Goal: Communication & Community: Participate in discussion

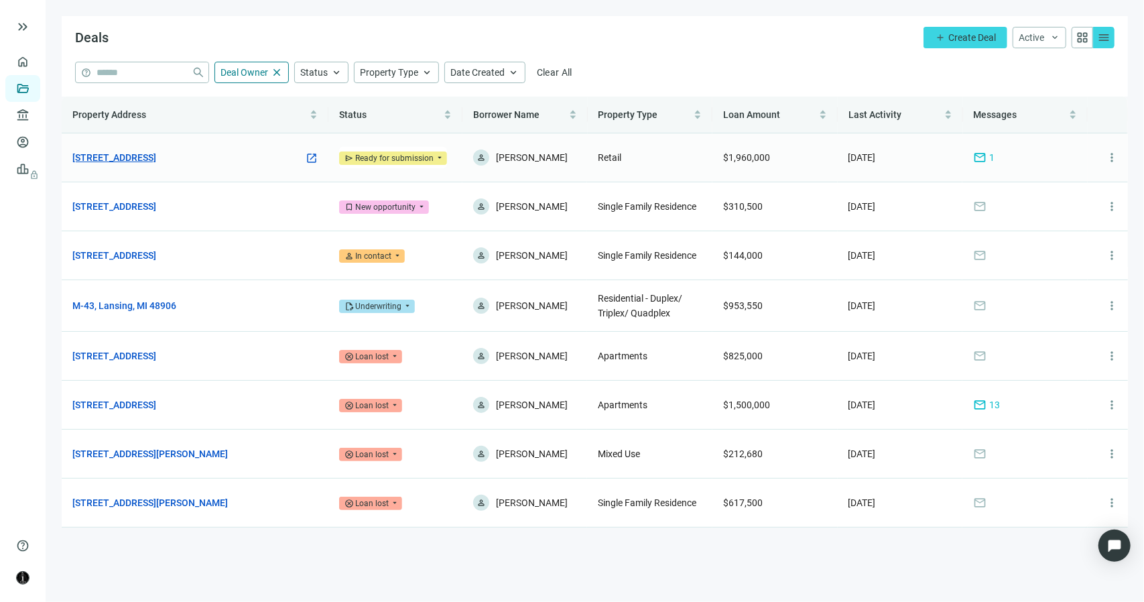
click at [156, 162] on link "[STREET_ADDRESS]" at bounding box center [114, 157] width 84 height 15
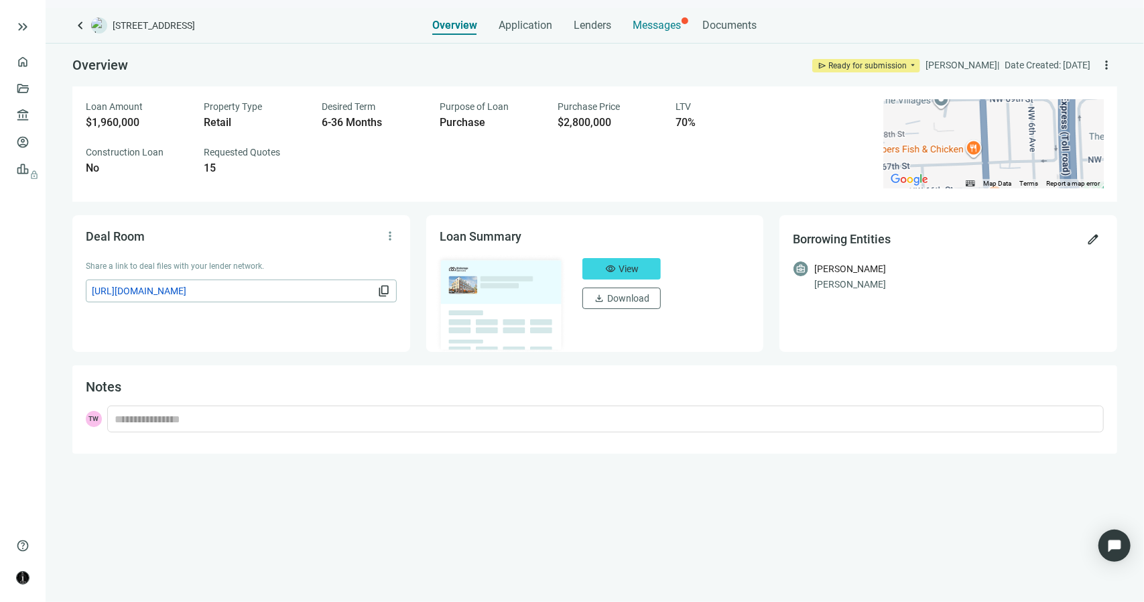
click at [651, 22] on span "Messages" at bounding box center [657, 25] width 48 height 13
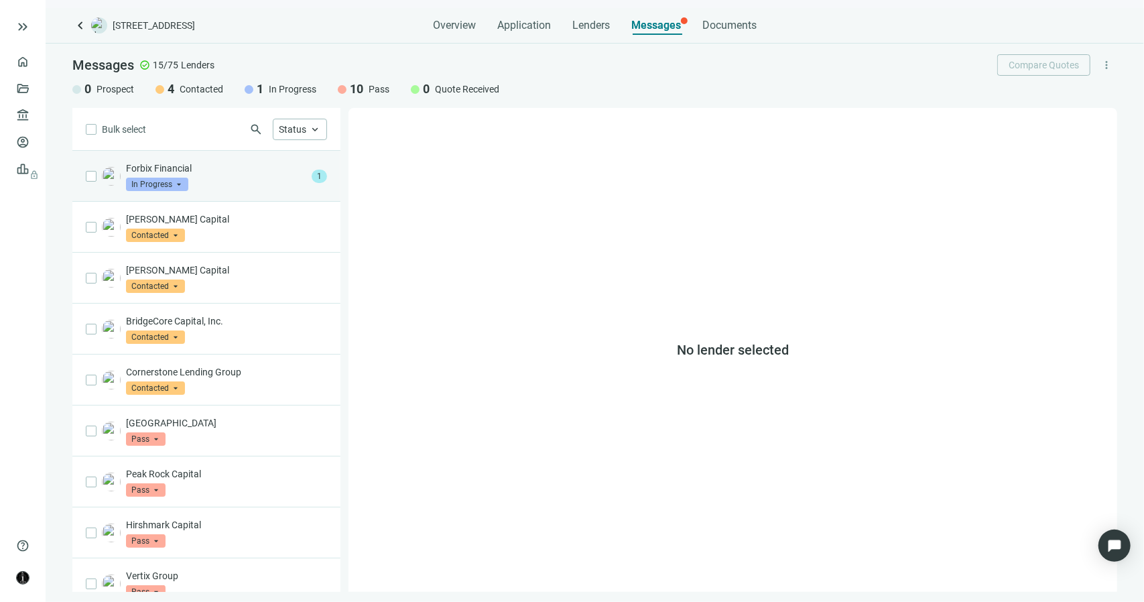
click at [274, 186] on div "Forbix Financial In Progress arrow_drop_down" at bounding box center [216, 175] width 180 height 29
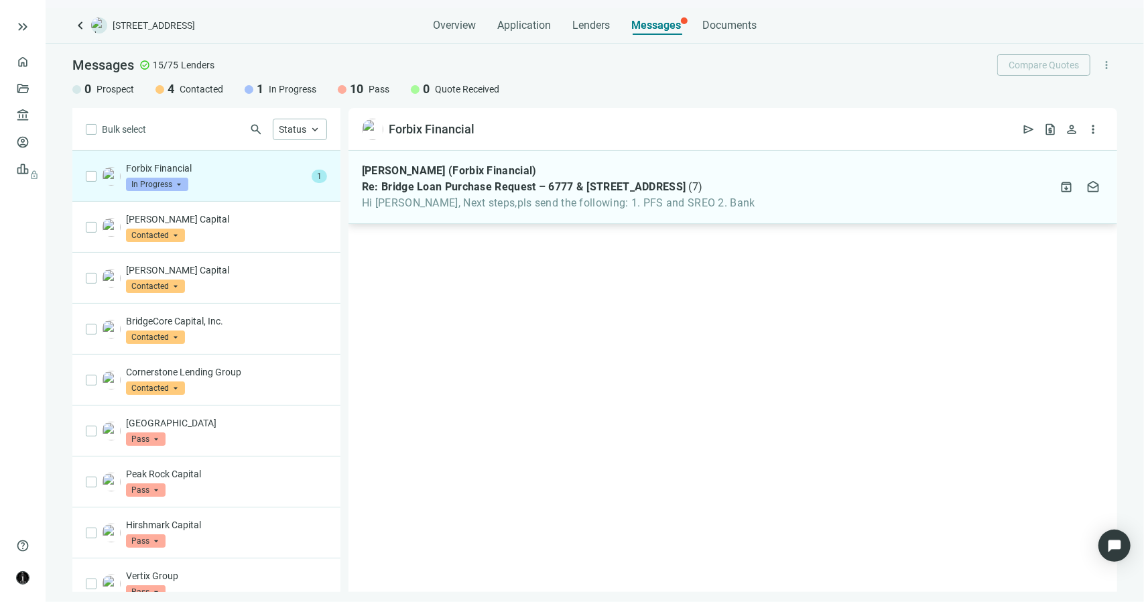
click at [482, 210] on div "[PERSON_NAME] (Forbix Financial) Re: Bridge Loan Purchase Request – 6777 & [STR…" at bounding box center [732, 187] width 768 height 73
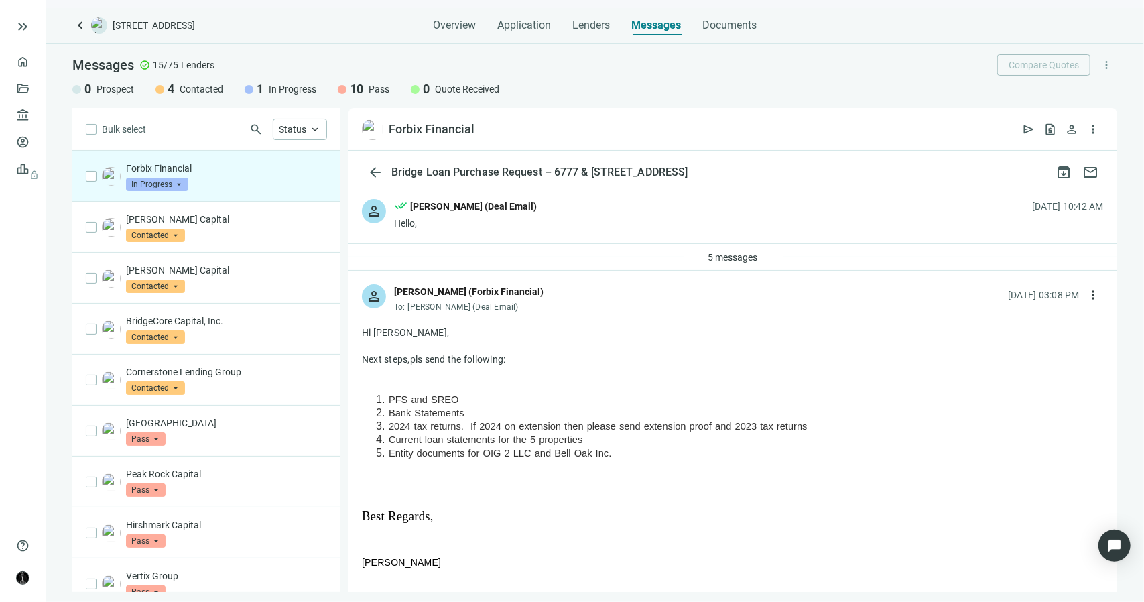
drag, startPoint x: 614, startPoint y: 454, endPoint x: 386, endPoint y: 403, distance: 234.1
click at [386, 403] on ol "PFS and SREO Bank Statements 2024 tax returns. If 2024 on extension then please…" at bounding box center [733, 426] width 742 height 67
click at [435, 206] on div "[PERSON_NAME] (Deal Email)" at bounding box center [473, 206] width 127 height 15
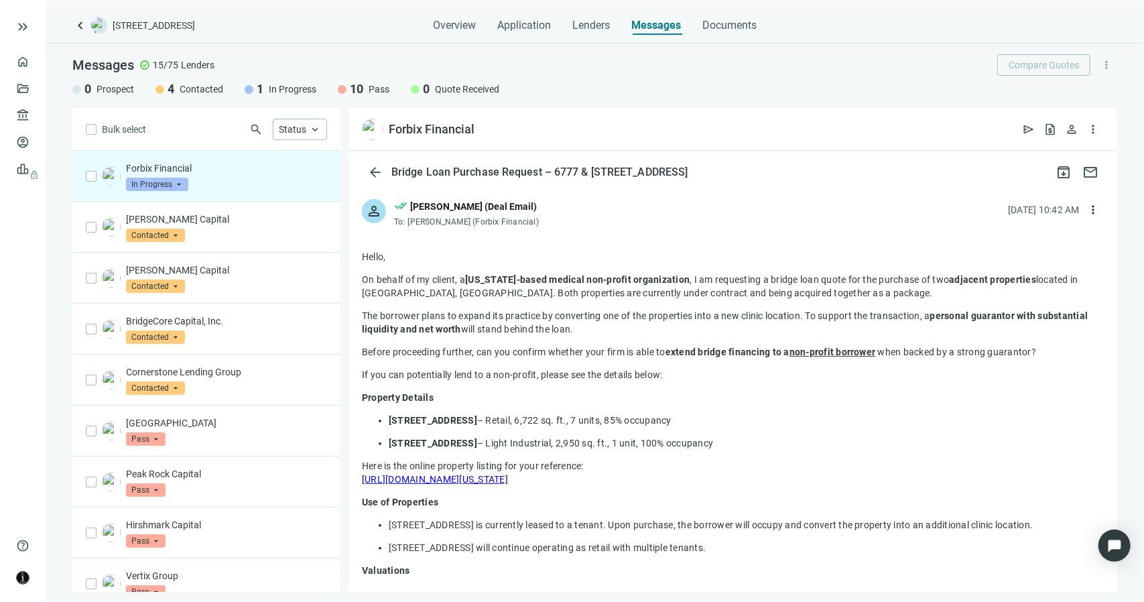
drag, startPoint x: 453, startPoint y: 192, endPoint x: 613, endPoint y: 136, distance: 169.5
click at [613, 136] on div "Forbix Financial open_in_new send request_quote person more_vert" at bounding box center [732, 129] width 768 height 43
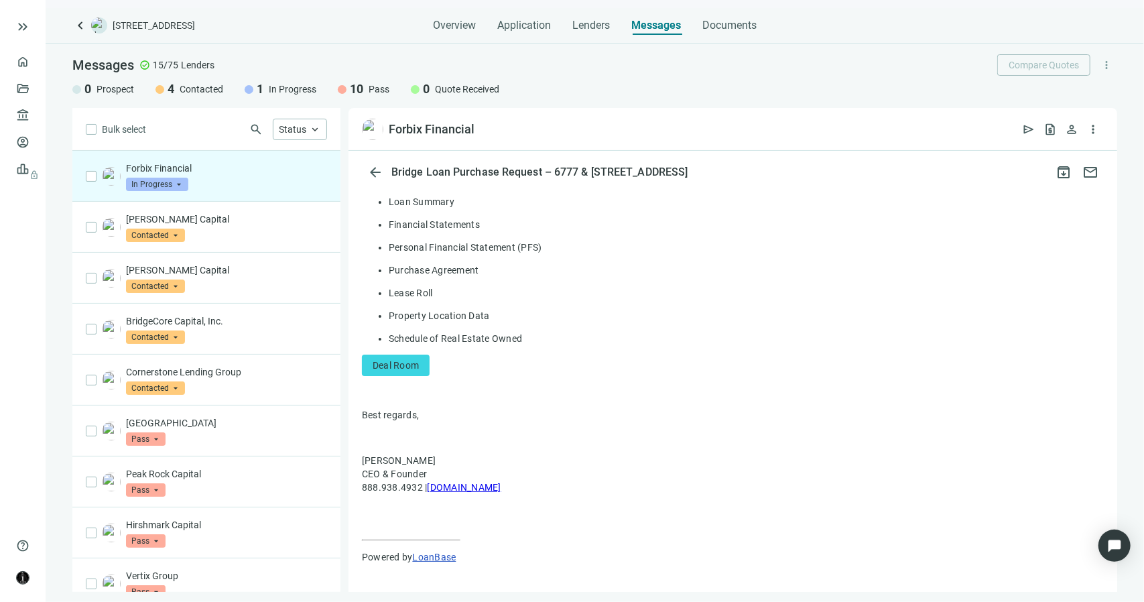
scroll to position [1273, 0]
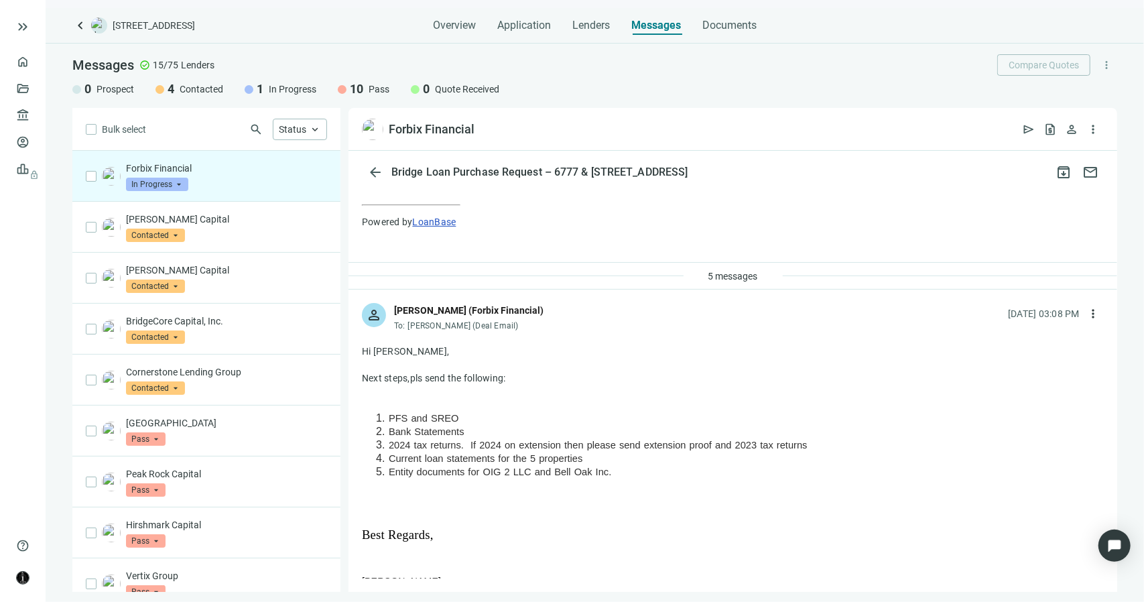
click at [232, 164] on p "Forbix Financial" at bounding box center [226, 167] width 201 height 13
drag, startPoint x: 636, startPoint y: 474, endPoint x: 369, endPoint y: 417, distance: 273.3
click at [369, 417] on ol "PFS and SREO Bank Statements 2024 tax returns. If 2024 on extension then please…" at bounding box center [733, 444] width 742 height 67
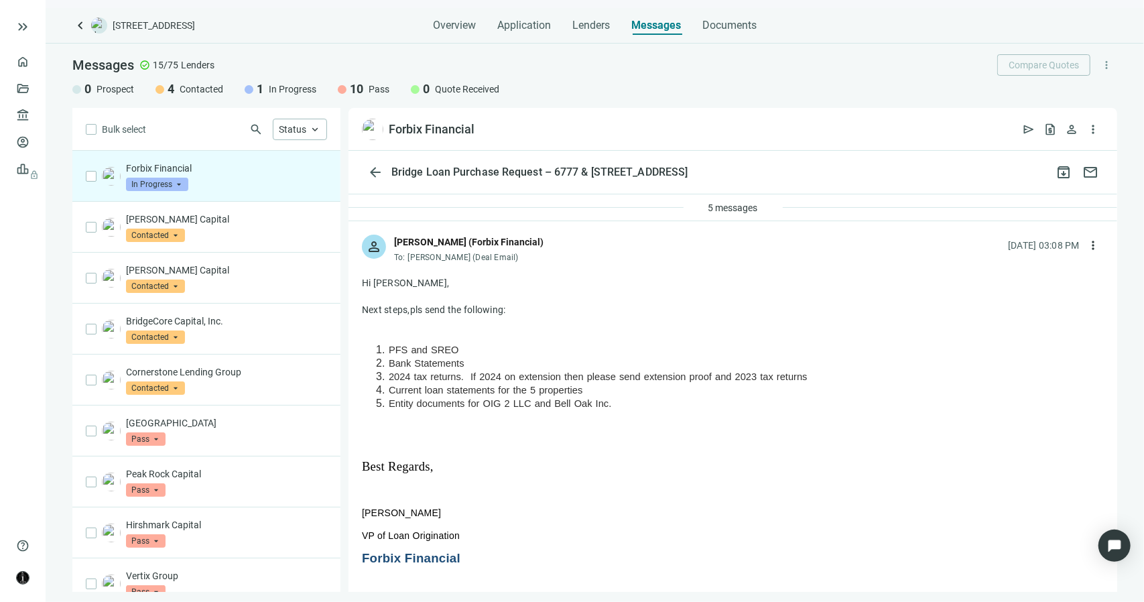
scroll to position [1340, 0]
click at [622, 331] on div at bounding box center [733, 337] width 742 height 13
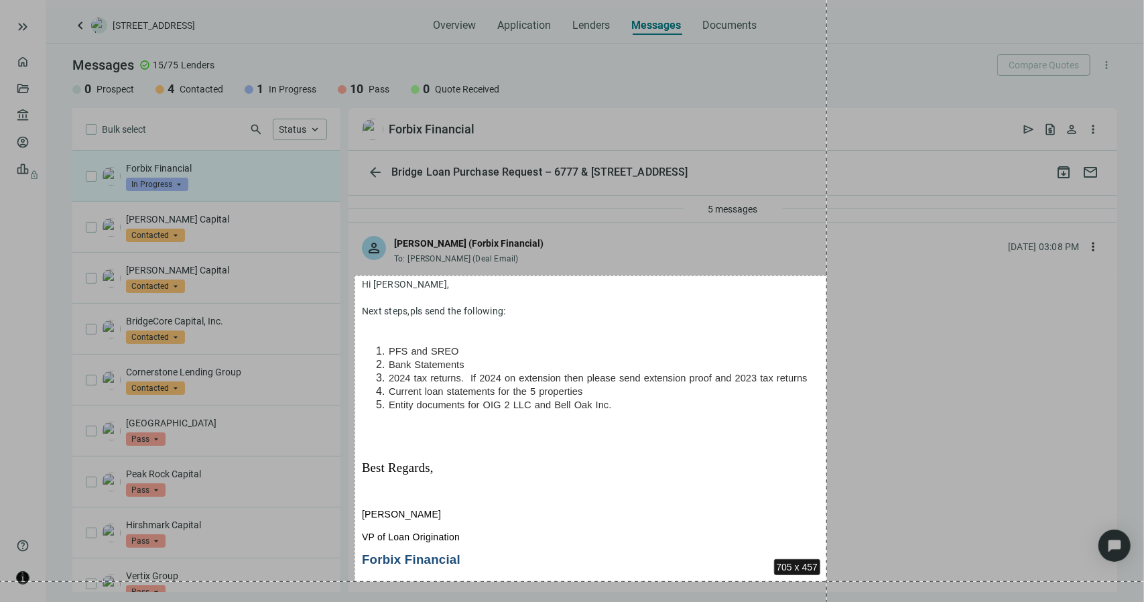
drag, startPoint x: 354, startPoint y: 275, endPoint x: 827, endPoint y: 581, distance: 562.5
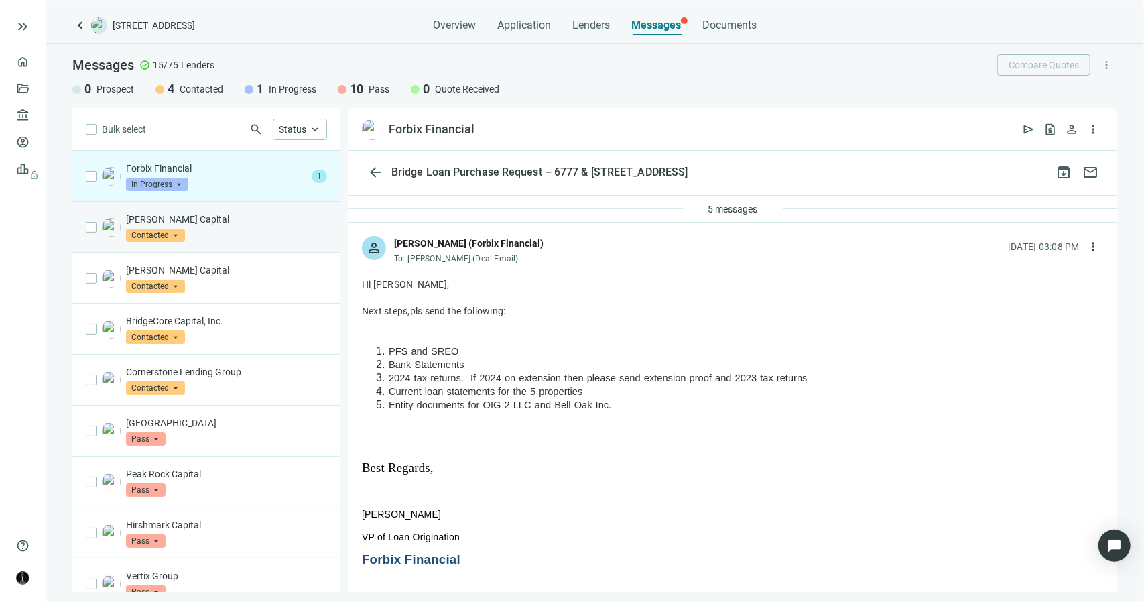
click at [261, 242] on div "[PERSON_NAME] Capital Contacted arrow_drop_down" at bounding box center [206, 227] width 268 height 51
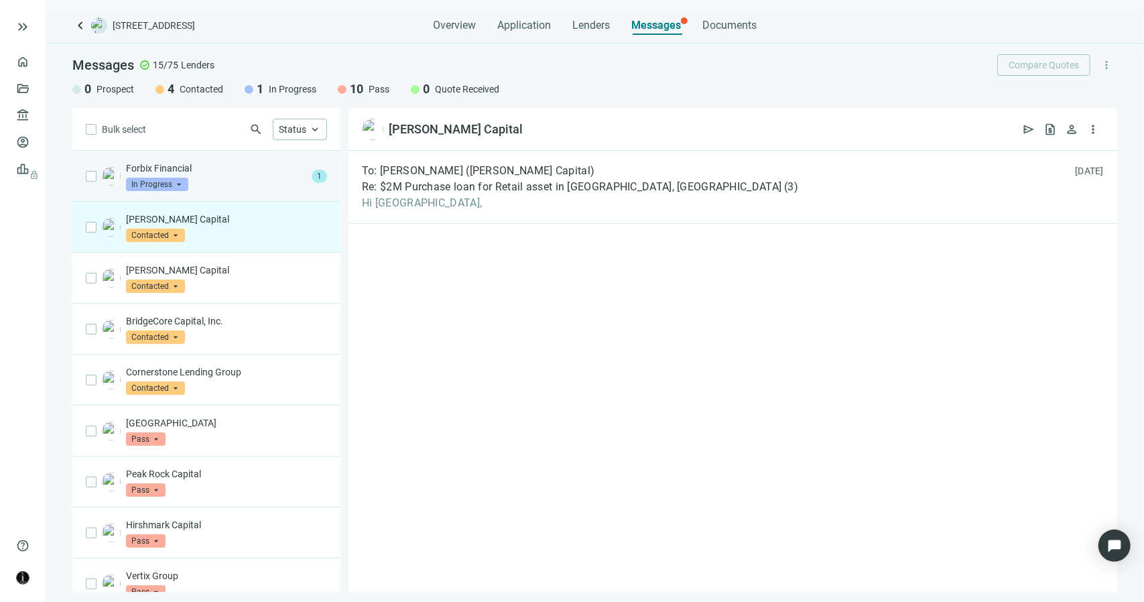
click at [251, 192] on div "Forbix Financial In Progress arrow_drop_down 1" at bounding box center [206, 176] width 268 height 51
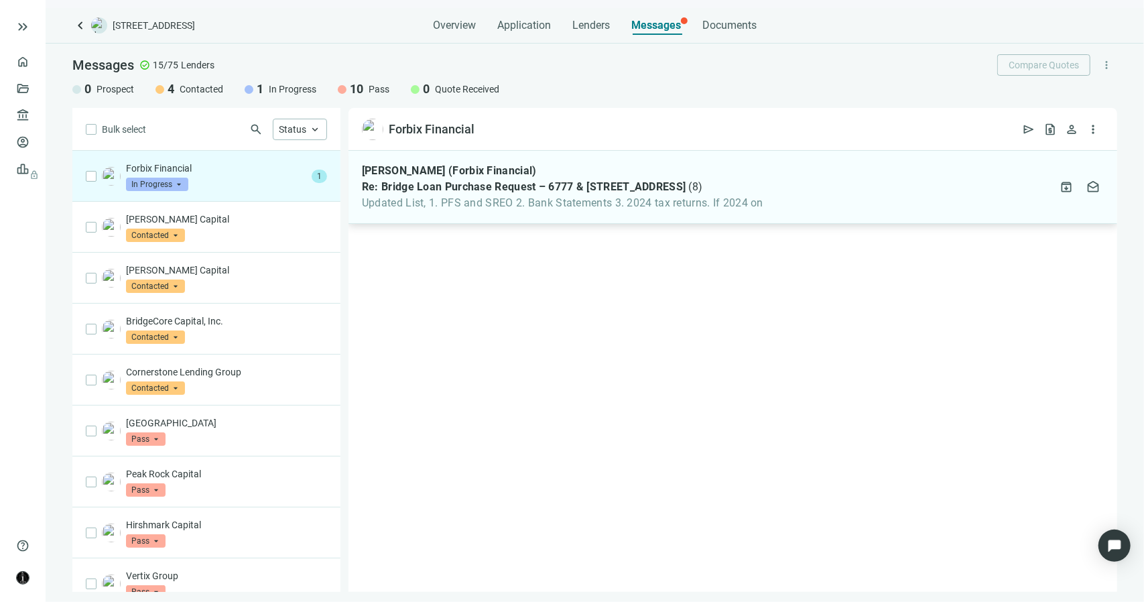
click at [511, 202] on span "Updated List, 1. PFS and SREO 2. Bank Statements 3. 2024 tax returns. If 2024 on" at bounding box center [562, 202] width 401 height 13
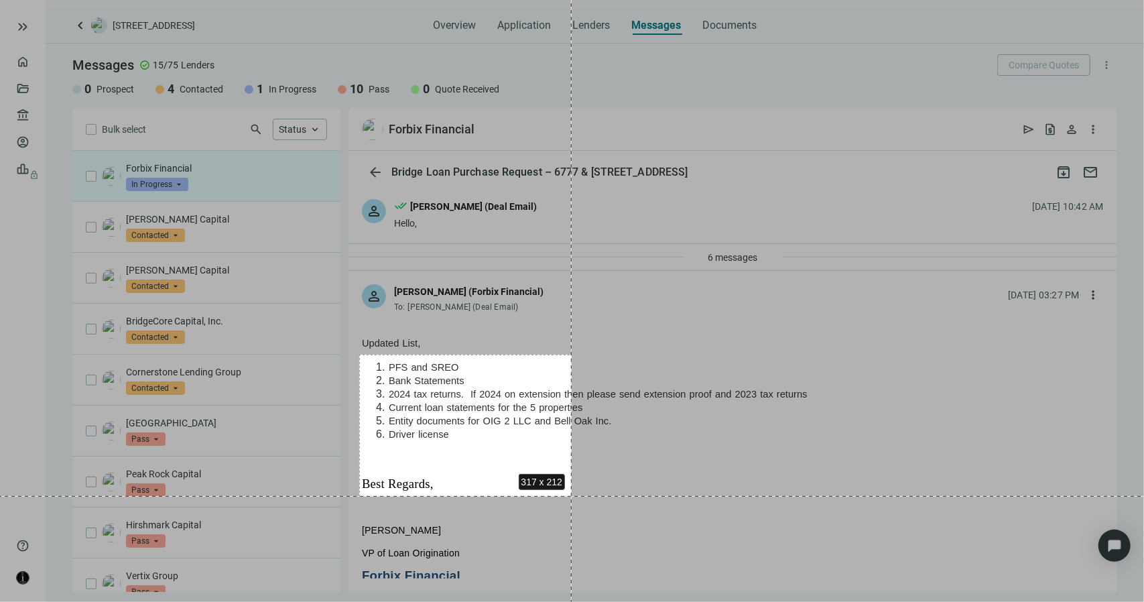
drag, startPoint x: 359, startPoint y: 354, endPoint x: 571, endPoint y: 497, distance: 255.3
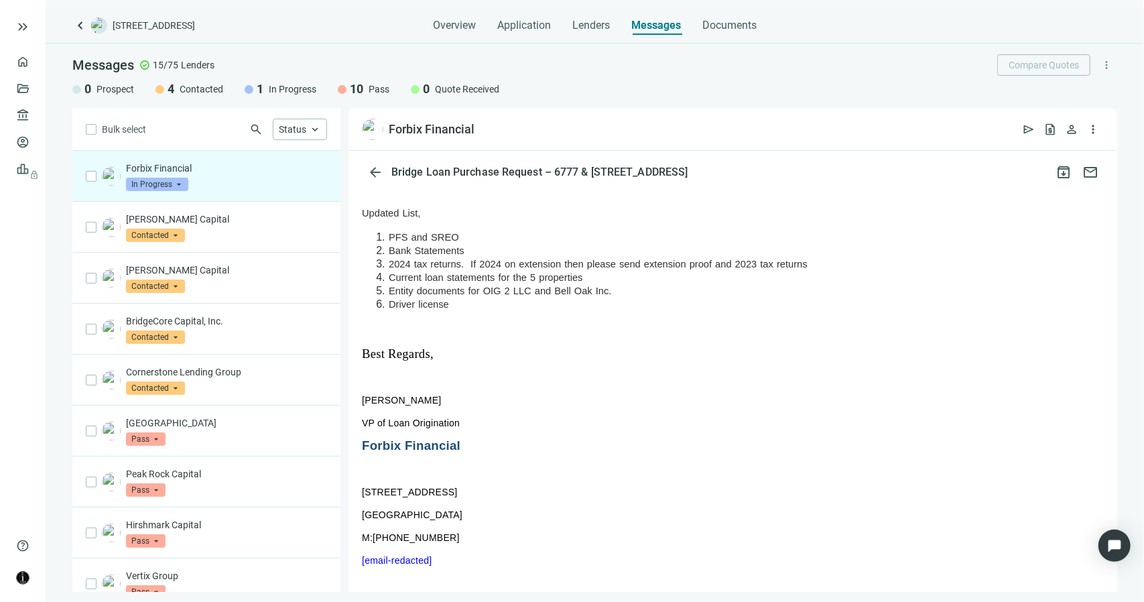
scroll to position [67, 0]
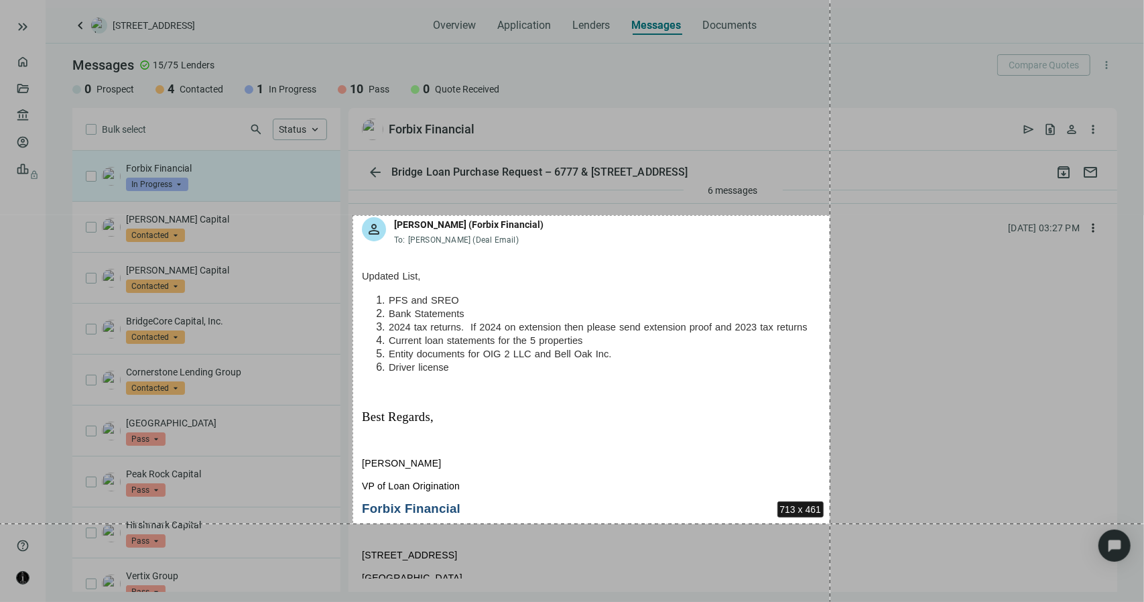
drag, startPoint x: 352, startPoint y: 215, endPoint x: 830, endPoint y: 523, distance: 568.5
